Goal: Information Seeking & Learning: Learn about a topic

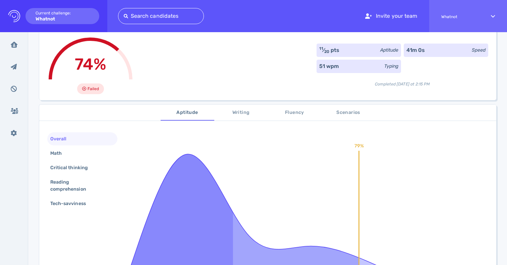
scroll to position [45, 0]
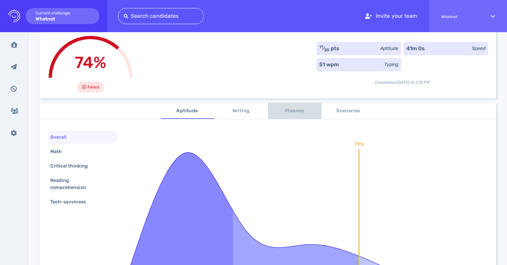
click at [289, 113] on span "Fluency" at bounding box center [295, 111] width 46 height 8
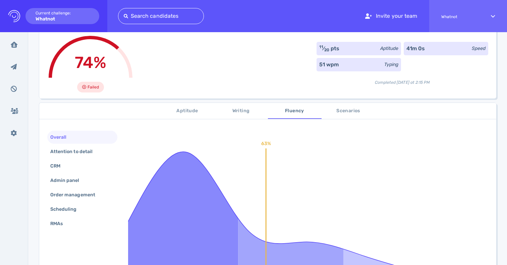
click at [337, 107] on span "Scenarios" at bounding box center [348, 111] width 46 height 8
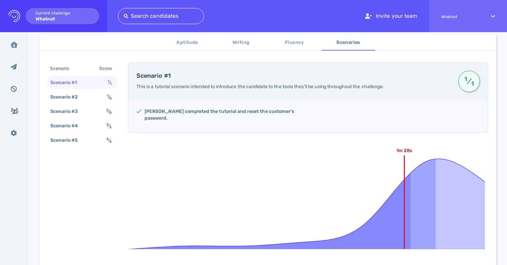
scroll to position [116, 0]
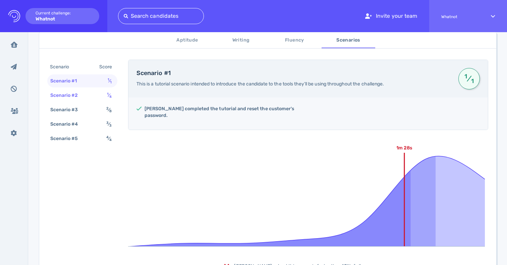
click at [81, 91] on div "Scenario #2" at bounding box center [67, 95] width 37 height 10
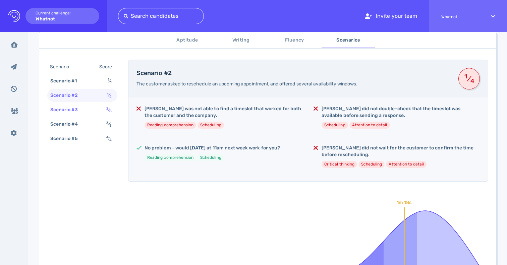
click at [77, 110] on div "Scenario #3" at bounding box center [67, 110] width 37 height 10
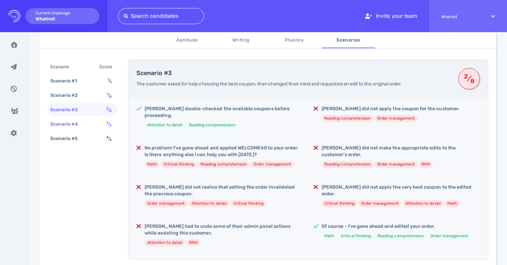
scroll to position [122, 0]
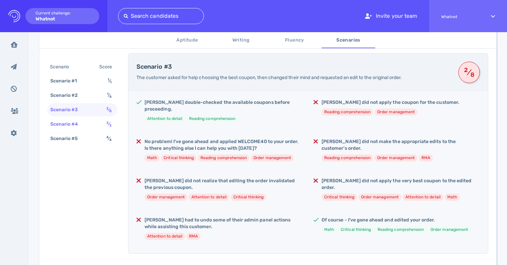
click at [77, 128] on div "Scenario #4" at bounding box center [67, 124] width 37 height 10
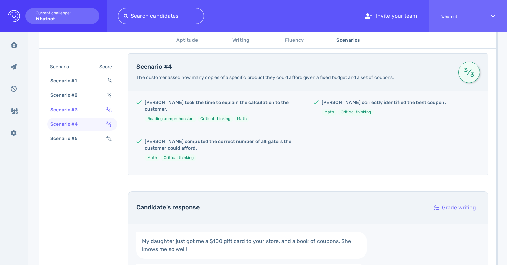
click at [77, 114] on div "Scenario #3" at bounding box center [67, 110] width 37 height 10
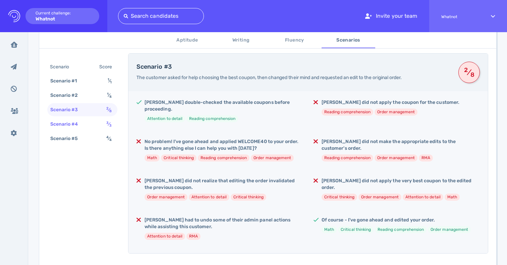
click at [77, 124] on div "Scenario #4" at bounding box center [67, 124] width 37 height 10
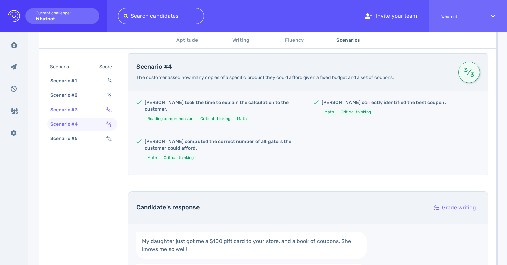
click at [76, 112] on div "Scenario #3" at bounding box center [67, 110] width 37 height 10
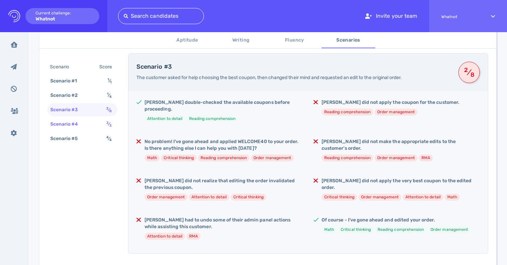
click at [76, 118] on div "Scenario #4 3 ⁄ 3" at bounding box center [82, 124] width 70 height 13
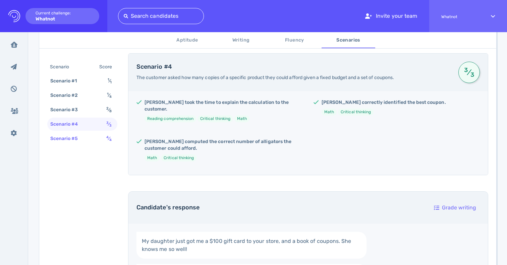
click at [74, 137] on div "Scenario #5" at bounding box center [67, 139] width 37 height 10
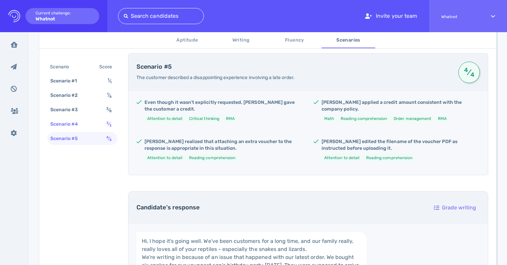
click at [75, 121] on div "Scenario #4" at bounding box center [67, 124] width 37 height 10
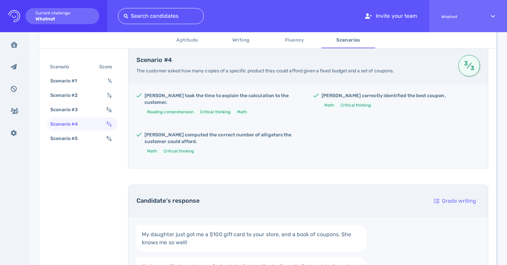
scroll to position [111, 0]
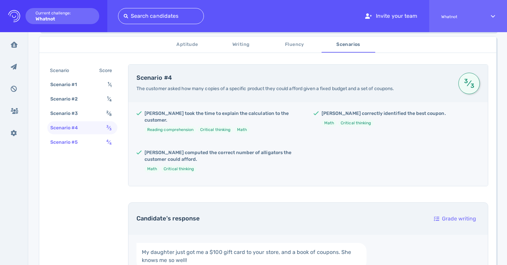
click at [79, 140] on div "Scenario #5" at bounding box center [67, 142] width 37 height 10
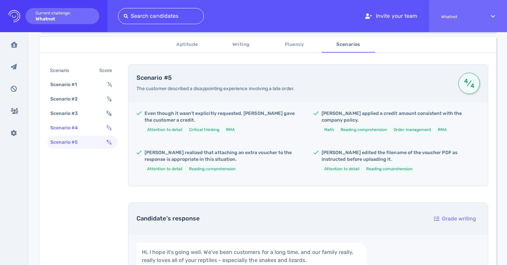
click at [83, 127] on div "Scenario #4" at bounding box center [67, 128] width 37 height 10
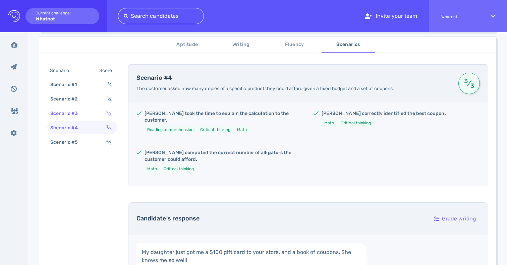
click at [87, 113] on div "Scenario #3 2 ⁄ 8" at bounding box center [82, 113] width 70 height 13
